Goal: Find specific page/section

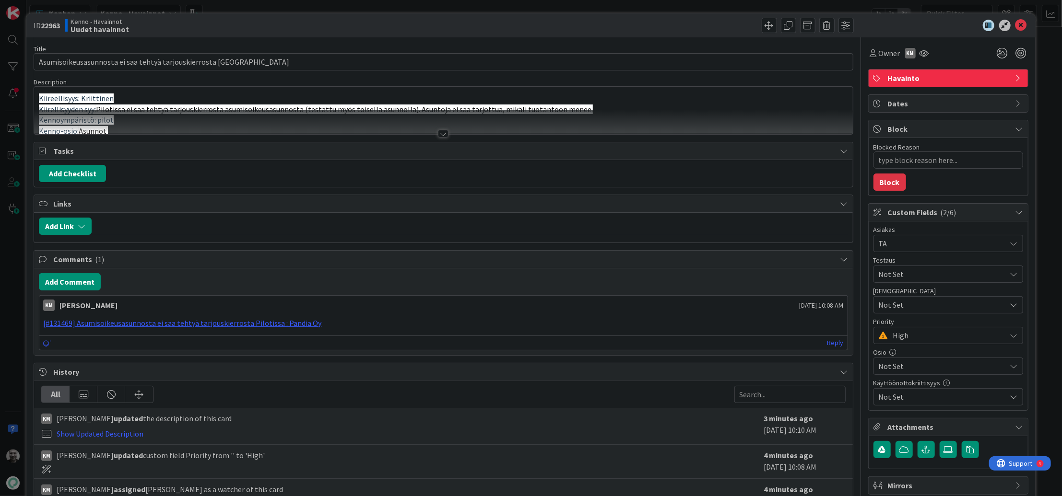
type textarea "x"
click at [443, 135] on div at bounding box center [443, 134] width 11 height 8
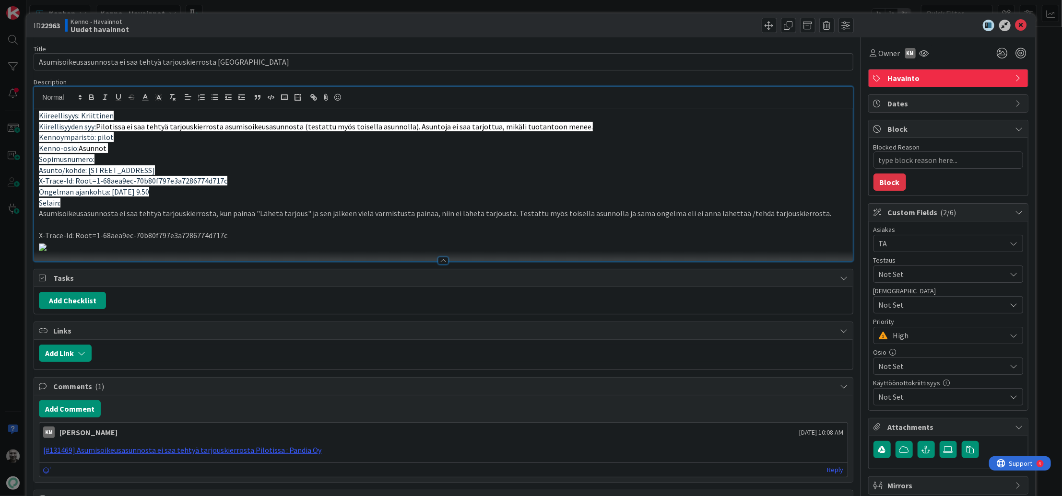
click at [345, 125] on span "Pilotissa ei saa tehtyä tarjouskierrosta asumisoikeusasunnosta (testattu myös t…" at bounding box center [344, 127] width 497 height 10
